Goal: Download file/media

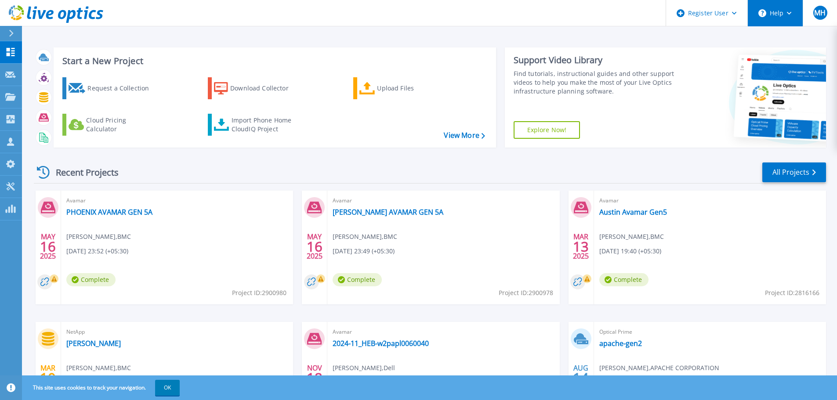
click at [771, 14] on button "Help" at bounding box center [774, 13] width 55 height 26
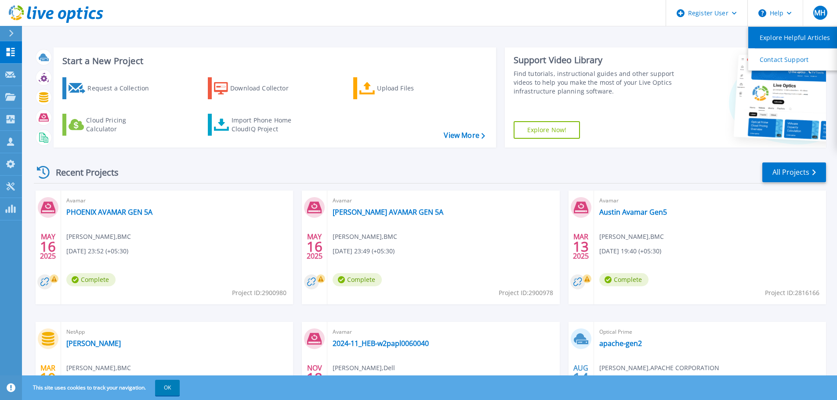
click at [806, 41] on link "Explore Helpful Articles" at bounding box center [797, 38] width 98 height 22
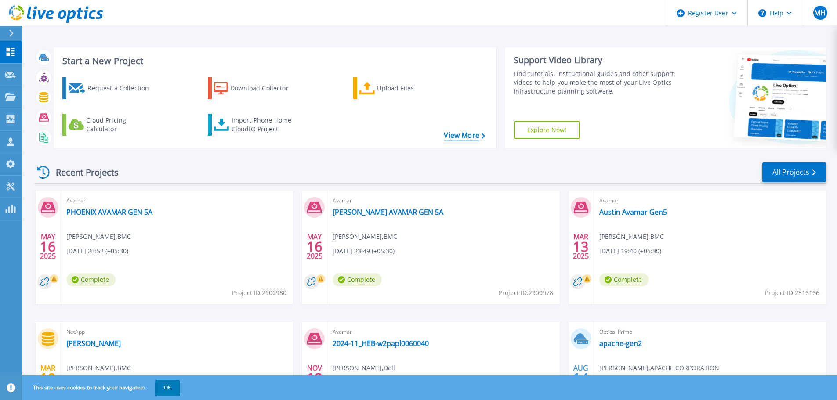
click at [468, 139] on link "View More" at bounding box center [464, 135] width 41 height 8
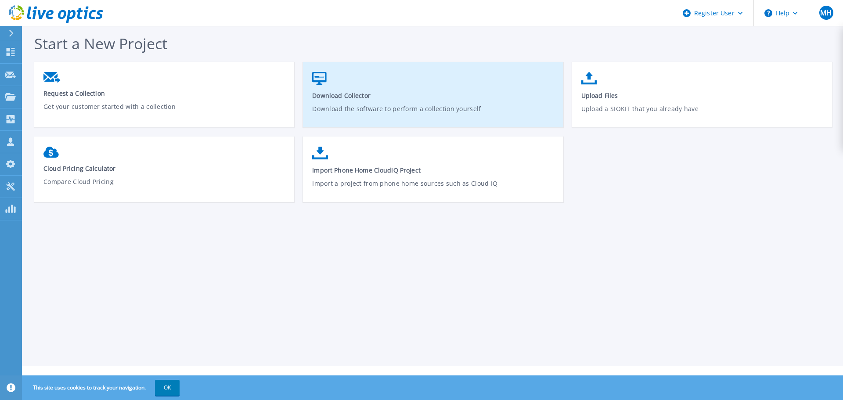
click at [335, 98] on span "Download Collector" at bounding box center [433, 95] width 242 height 8
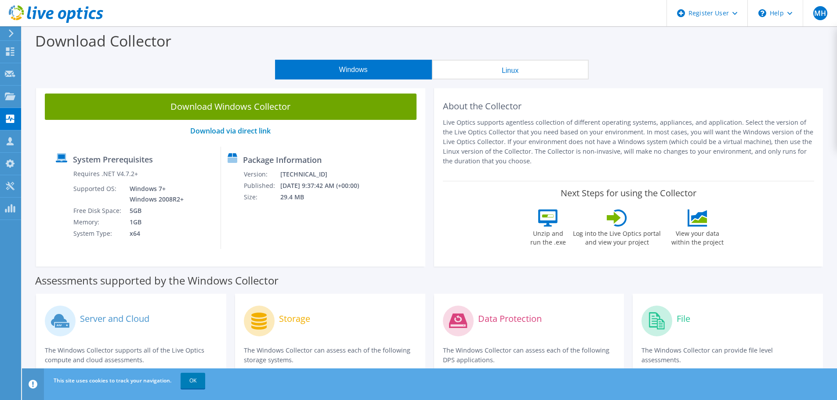
click at [484, 71] on button "Linux" at bounding box center [510, 70] width 157 height 20
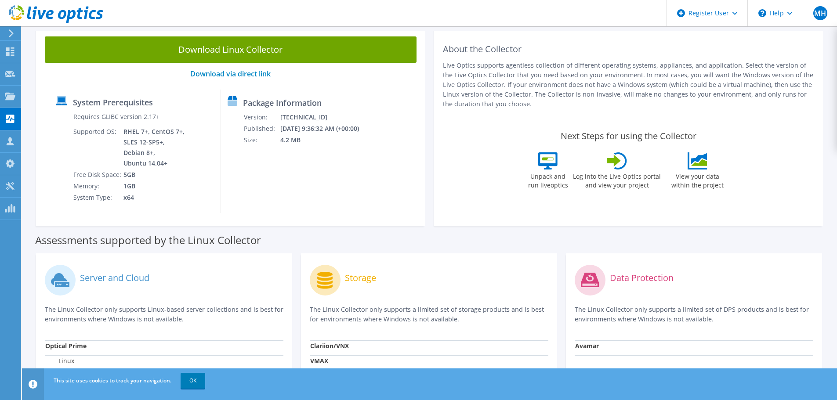
scroll to position [44, 0]
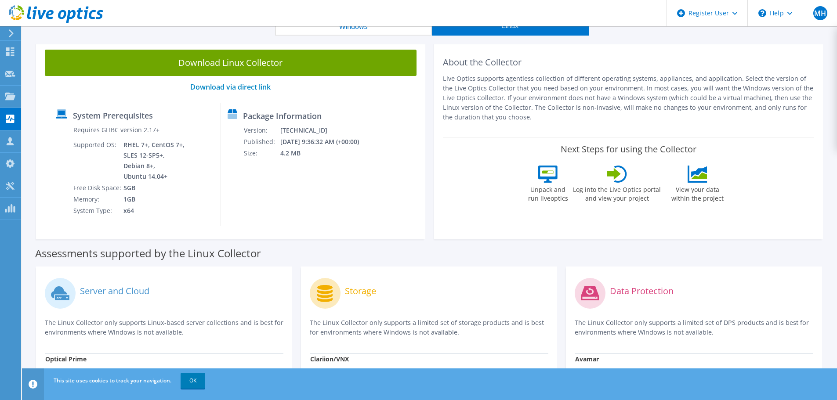
drag, startPoint x: 465, startPoint y: 81, endPoint x: 576, endPoint y: 136, distance: 123.5
click at [576, 134] on div "About the Collector Live Optics supports agentless collection of different oper…" at bounding box center [628, 140] width 389 height 198
drag, startPoint x: 548, startPoint y: 189, endPoint x: 570, endPoint y: 198, distance: 24.4
click at [570, 198] on div "Unpack and run liveoptics Log into the Live Optics portal and view your project…" at bounding box center [627, 190] width 201 height 48
drag, startPoint x: 603, startPoint y: 198, endPoint x: 612, endPoint y: 199, distance: 8.5
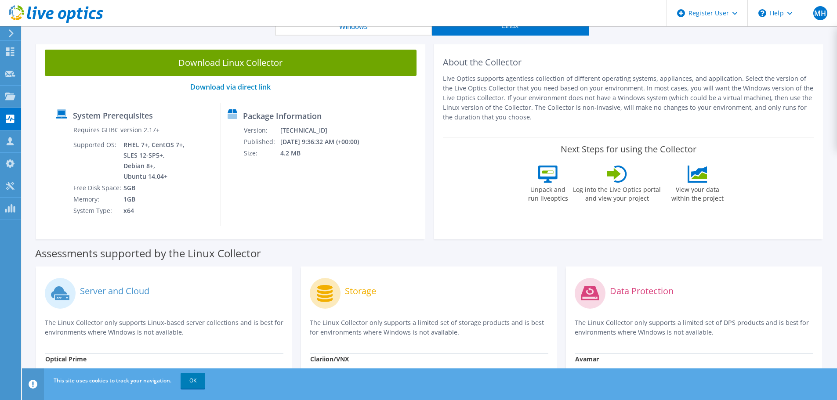
click at [604, 198] on label "Log into the Live Optics portal and view your project" at bounding box center [616, 193] width 89 height 20
drag, startPoint x: 616, startPoint y: 191, endPoint x: 659, endPoint y: 205, distance: 44.7
click at [659, 205] on div "Log into the Live Optics portal and view your project" at bounding box center [616, 187] width 89 height 42
click at [697, 206] on div "View your data within the project" at bounding box center [696, 187] width 63 height 42
drag, startPoint x: 684, startPoint y: 190, endPoint x: 706, endPoint y: 199, distance: 23.8
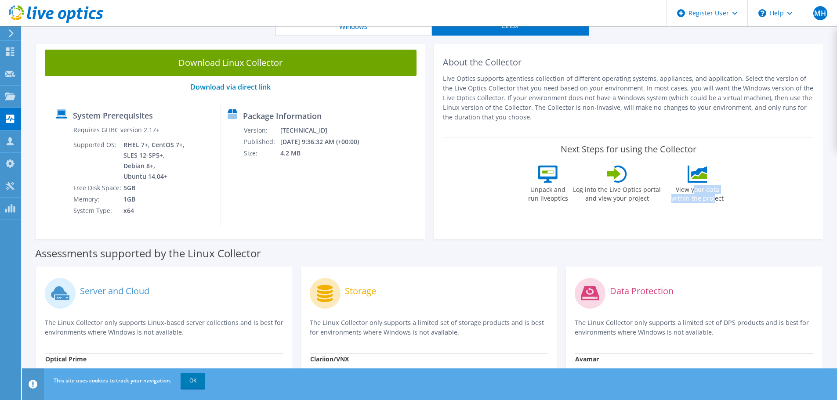
click at [706, 199] on label "View your data within the project" at bounding box center [696, 193] width 63 height 20
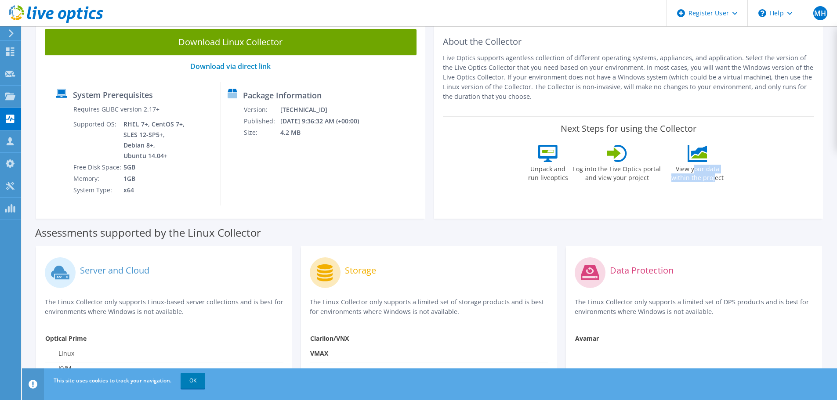
scroll to position [0, 0]
